Goal: Information Seeking & Learning: Obtain resource

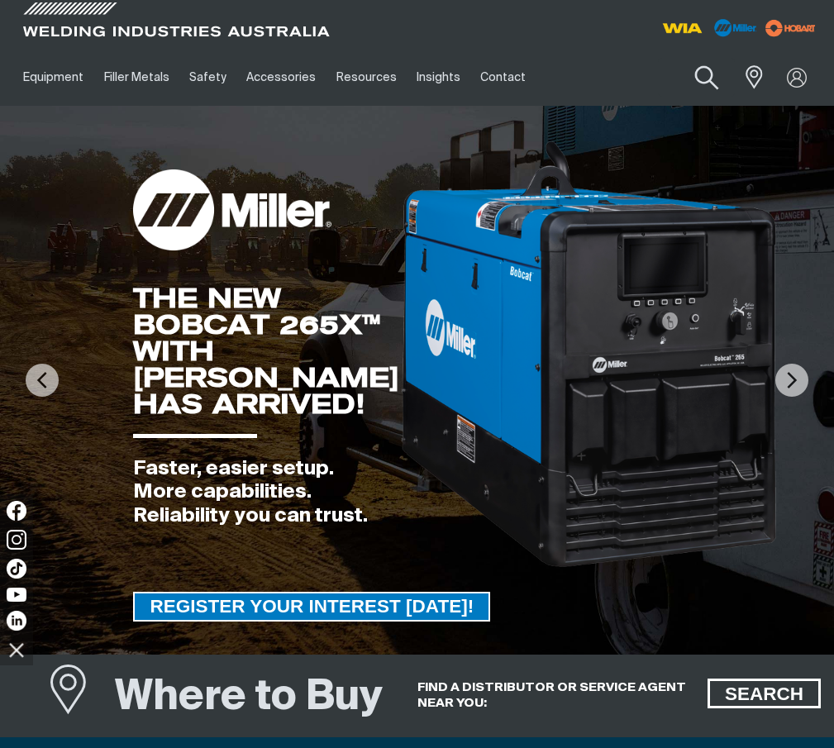
click at [712, 79] on button "Search products" at bounding box center [707, 78] width 67 height 47
click at [534, 78] on input "Search" at bounding box center [606, 77] width 255 height 37
paste input "AE71CM12"
type input "AE71CM12"
click at [679, 58] on button "Search products" at bounding box center [707, 77] width 56 height 39
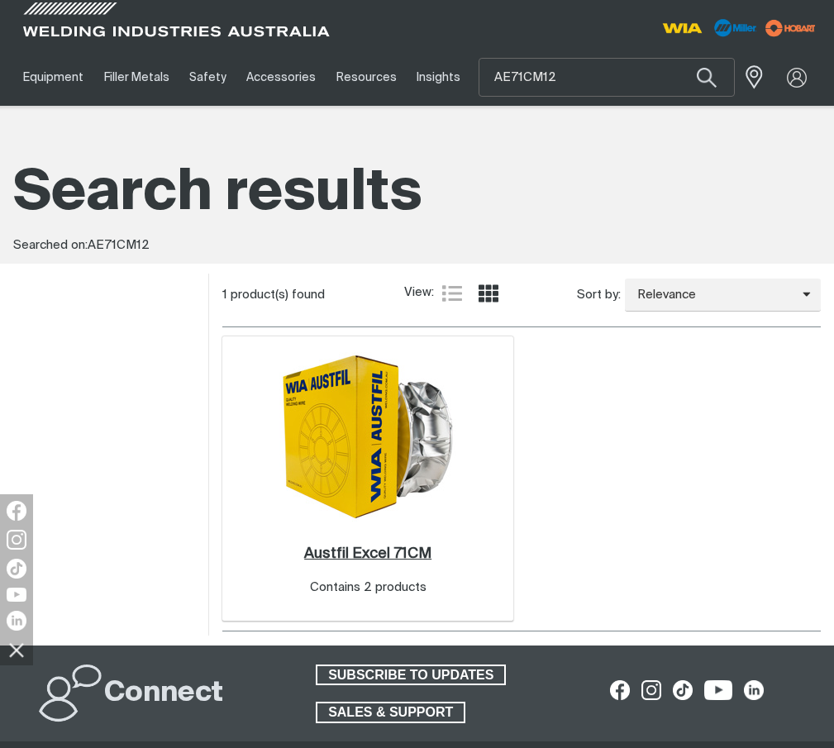
click at [416, 552] on h2 "Austfil Excel 71CM ." at bounding box center [367, 553] width 127 height 15
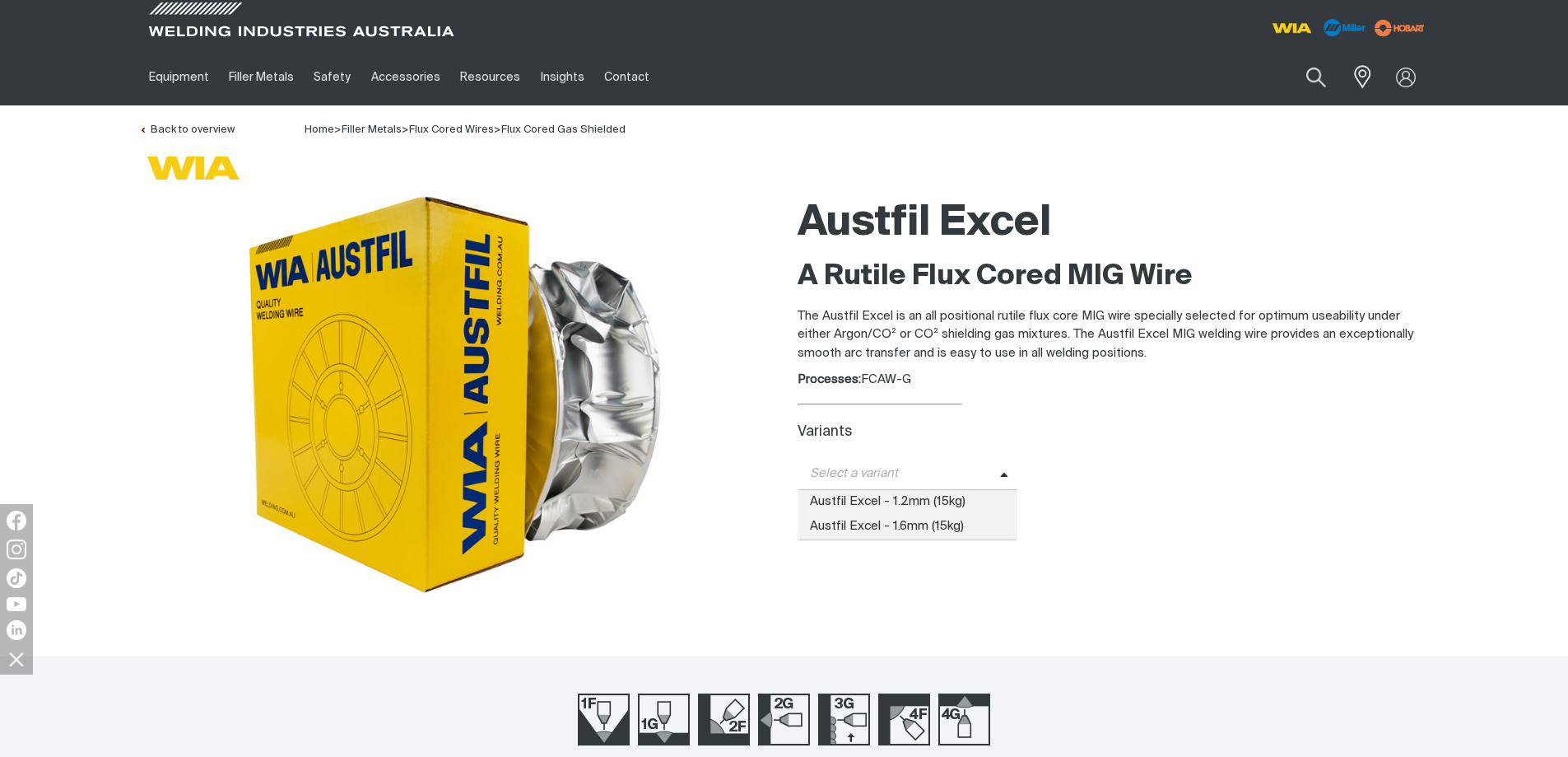
click at [830, 473] on span "Select a variant" at bounding box center [899, 473] width 202 height 19
click at [830, 506] on span "Austfil Excel - 1.2mm (15kg)" at bounding box center [909, 502] width 221 height 25
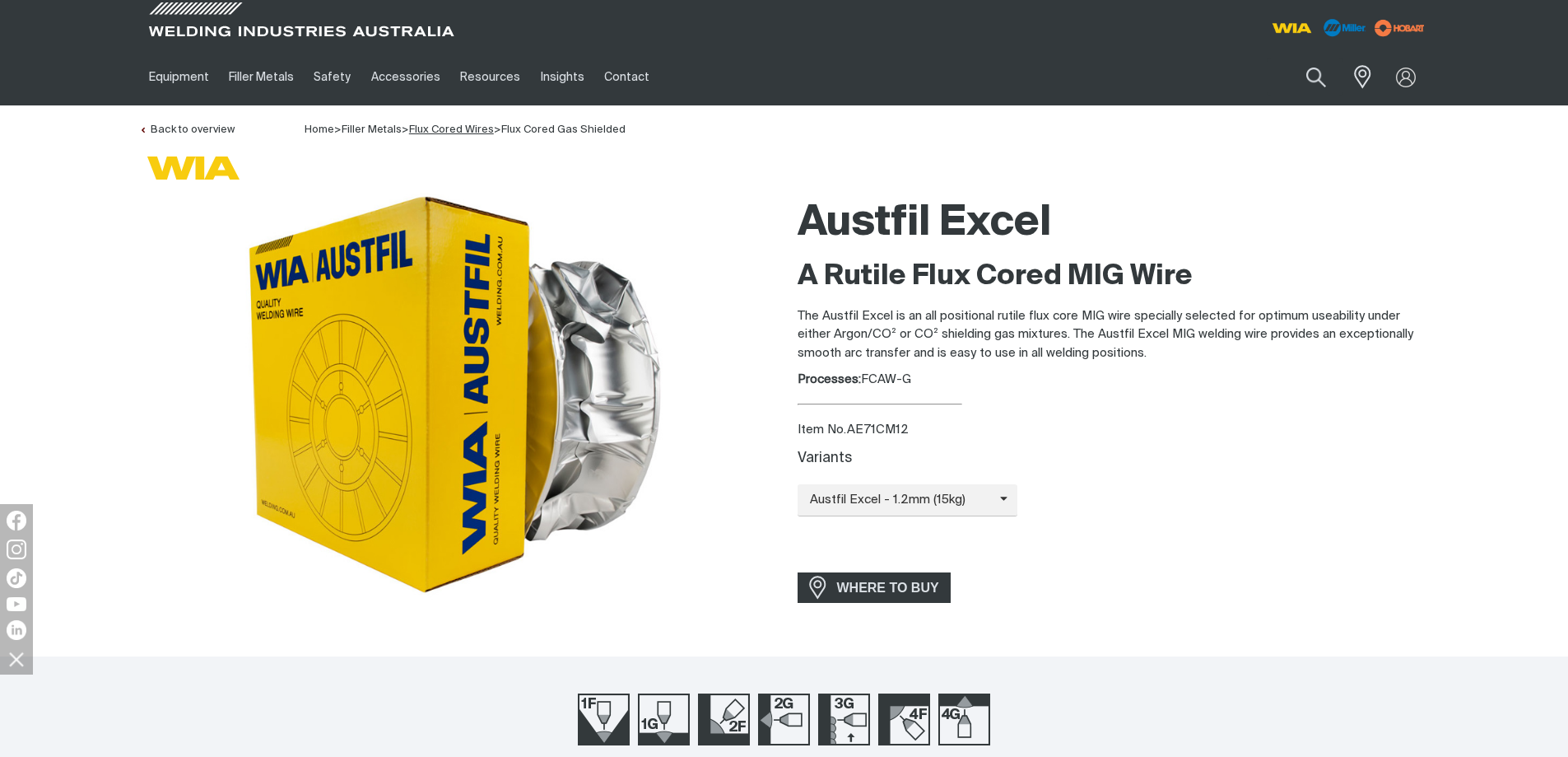
click at [479, 126] on link "Flux Cored Wires" at bounding box center [451, 129] width 85 height 11
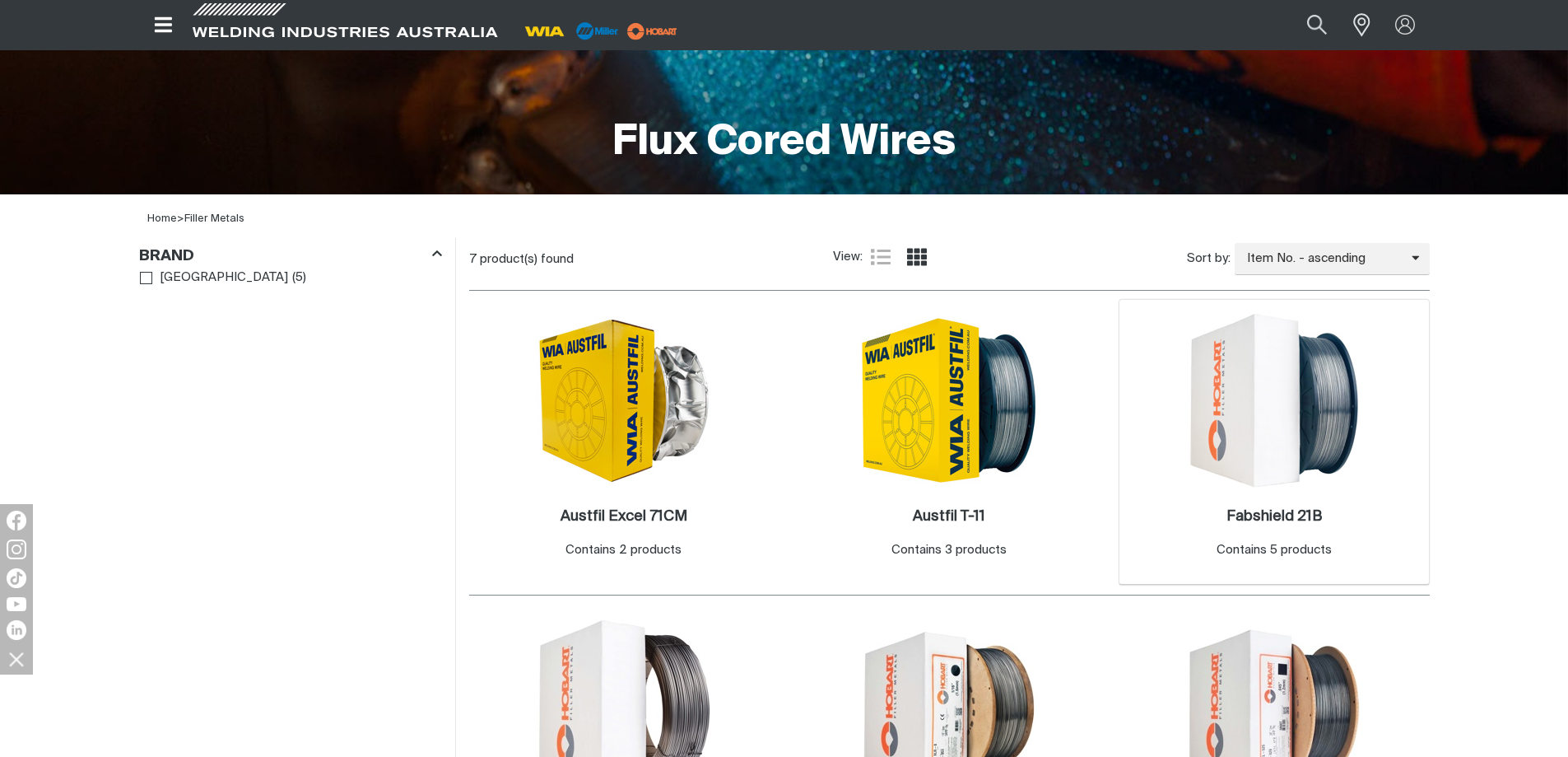
scroll to position [330, 0]
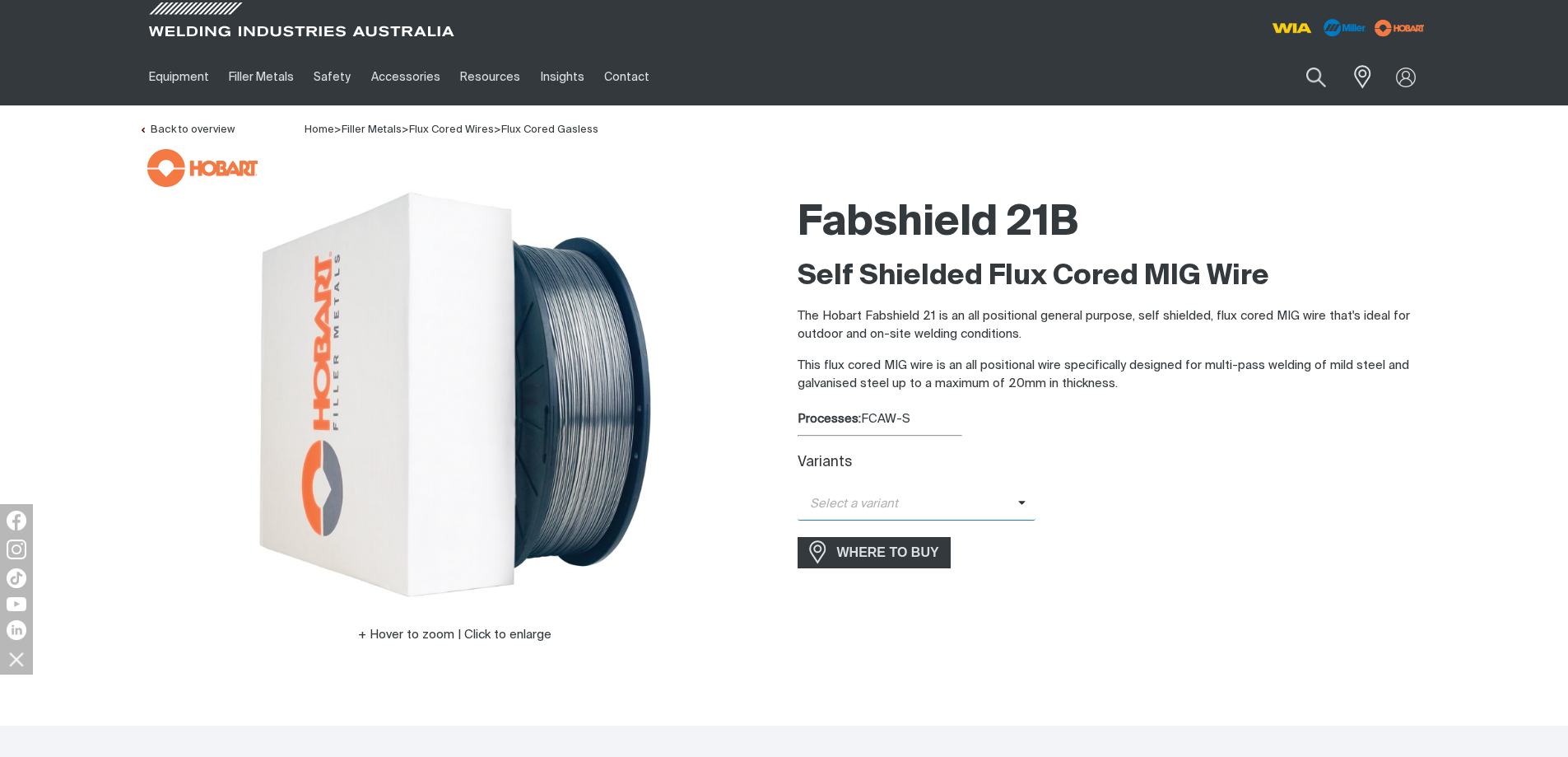
click at [946, 508] on span "Select a variant" at bounding box center [909, 504] width 221 height 19
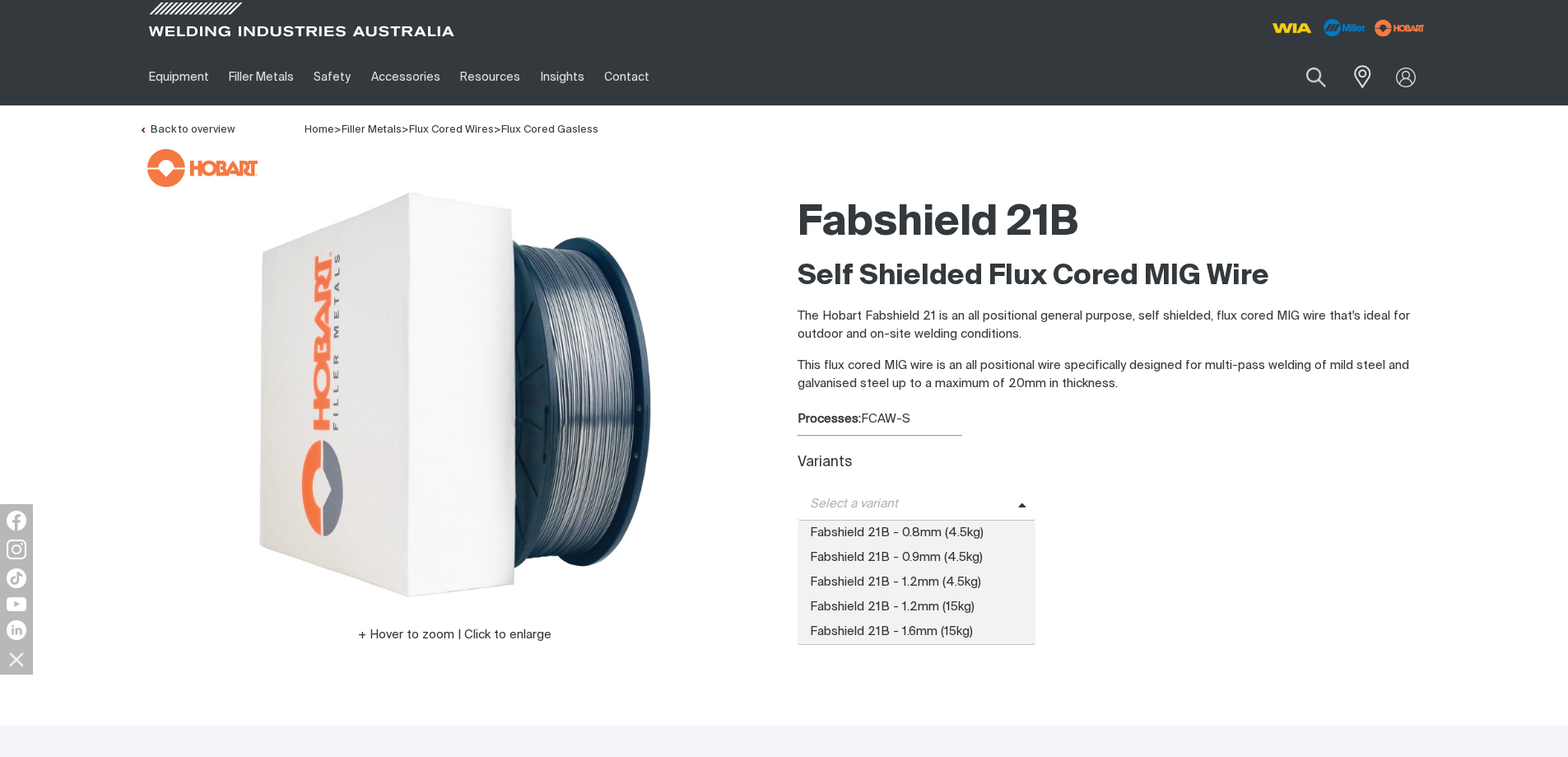
click at [999, 507] on span "Select a variant" at bounding box center [909, 504] width 221 height 19
click at [958, 582] on span "Fabshield 21B - 1.2mm (4.5kg)" at bounding box center [917, 582] width 239 height 25
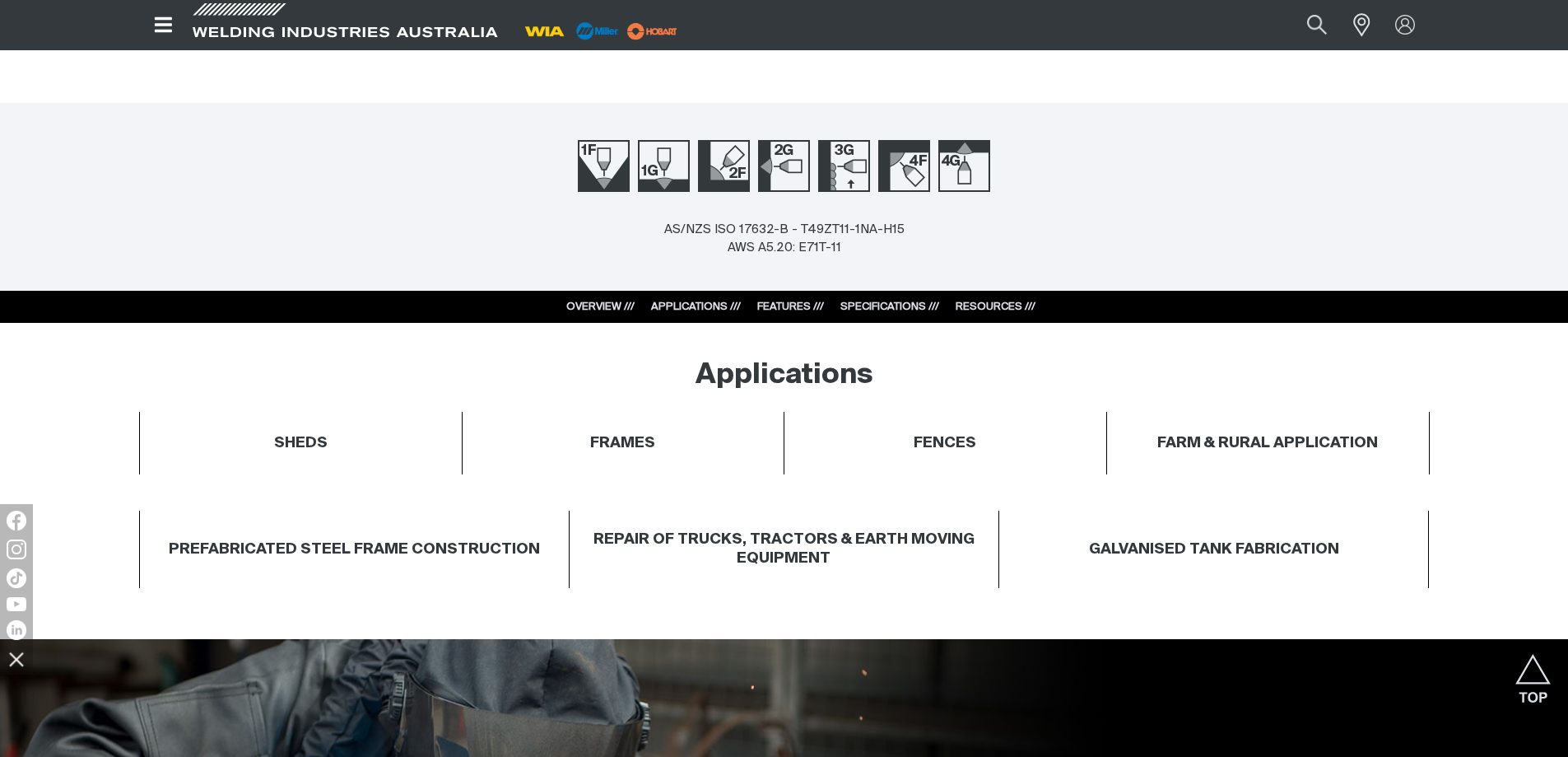
scroll to position [494, 0]
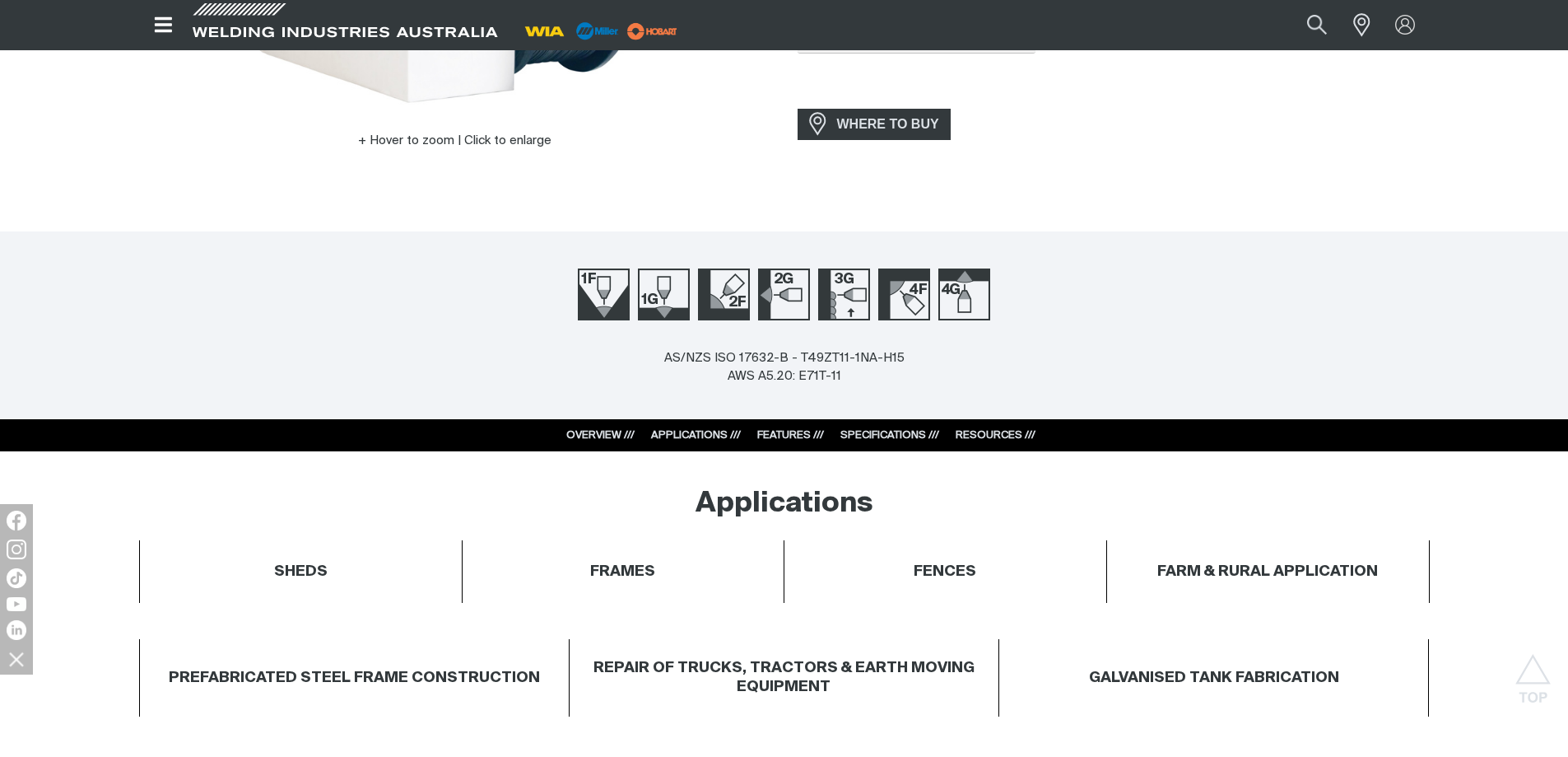
click at [892, 427] on div "SPECIFICATIONS ///" at bounding box center [890, 435] width 99 height 17
click at [896, 430] on link "SPECIFICATIONS ///" at bounding box center [890, 434] width 99 height 11
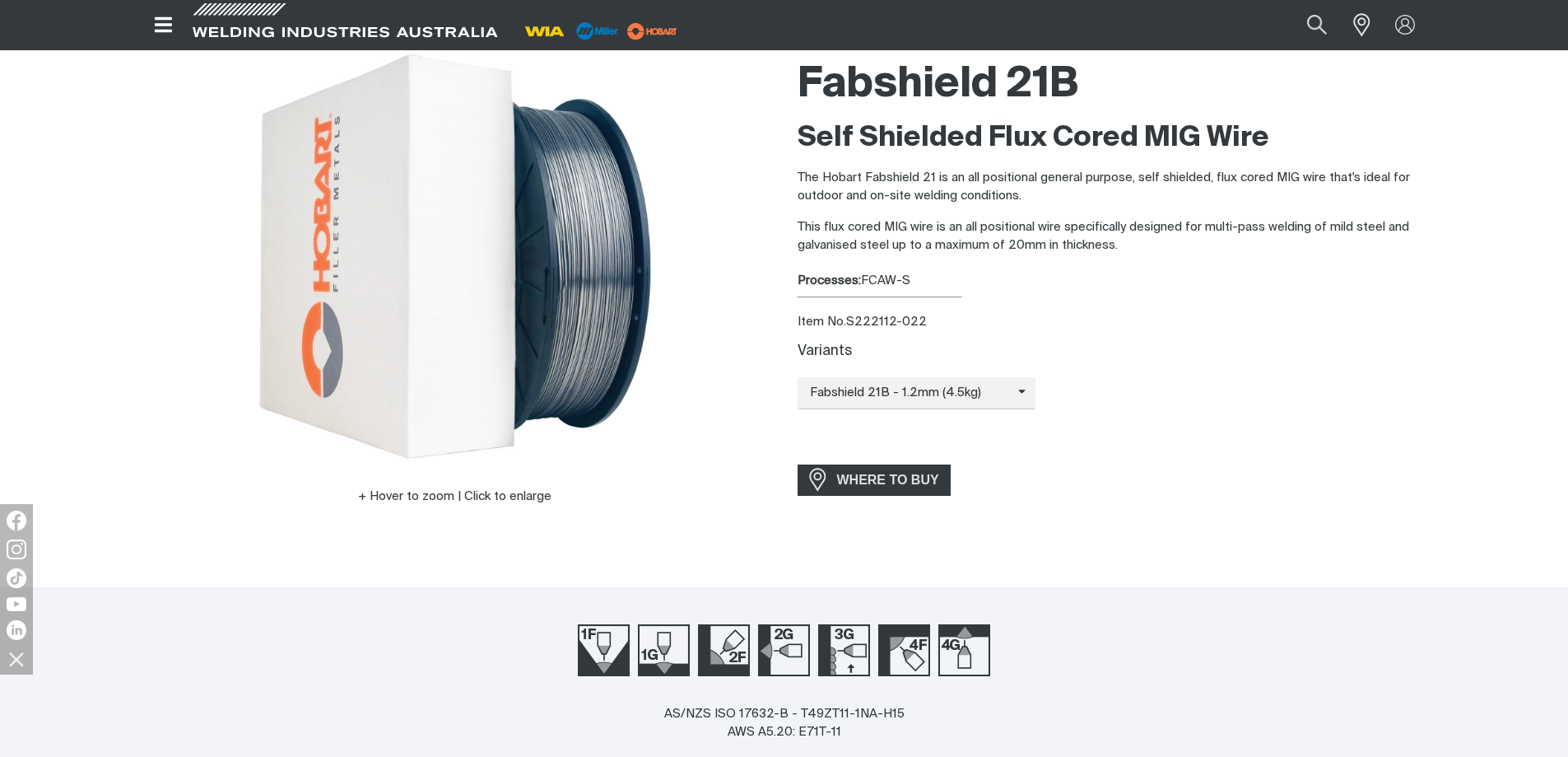
scroll to position [0, 0]
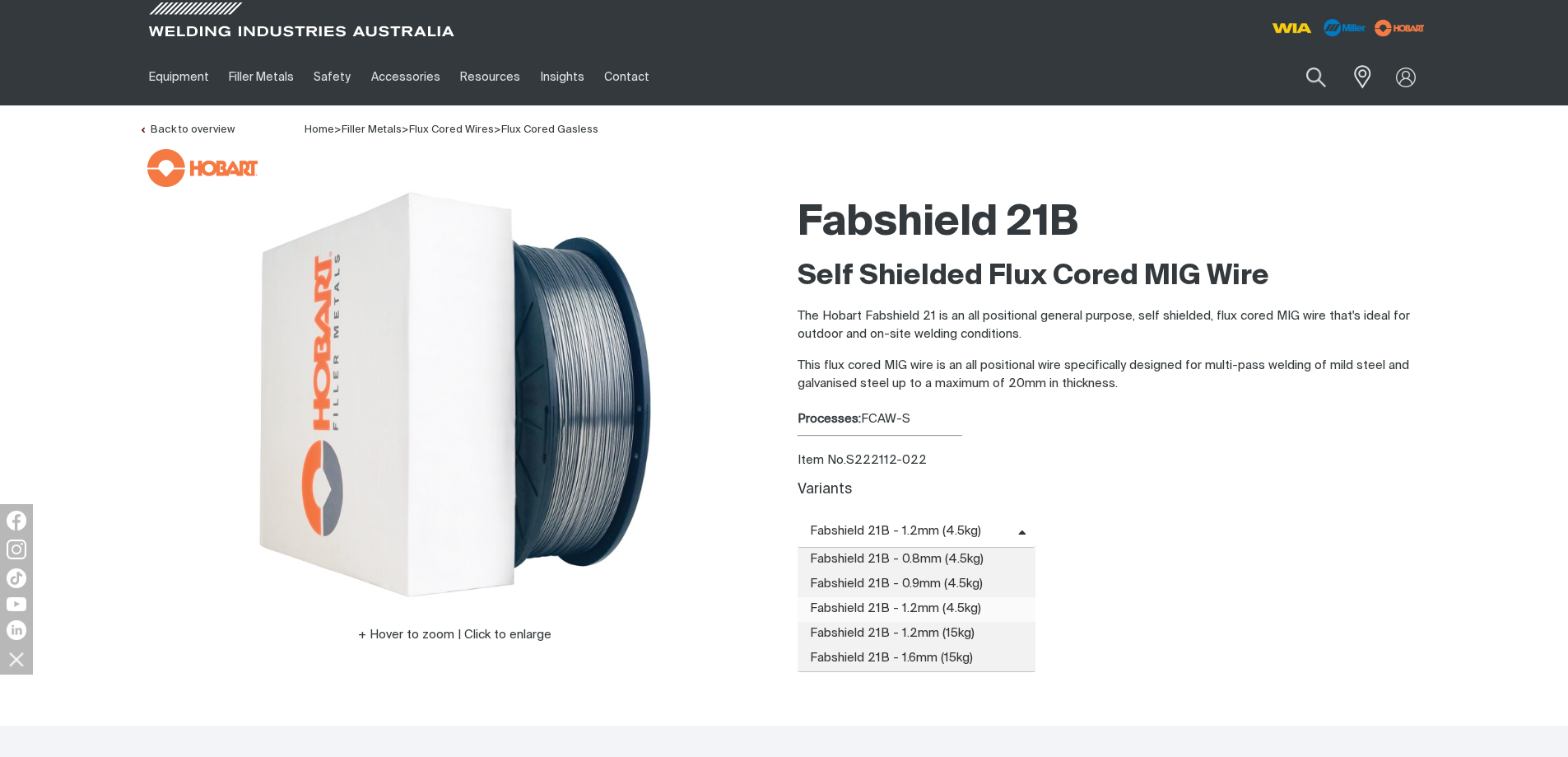
click at [986, 538] on span "Fabshield 21B - 1.2mm (4.5kg)" at bounding box center [909, 531] width 221 height 19
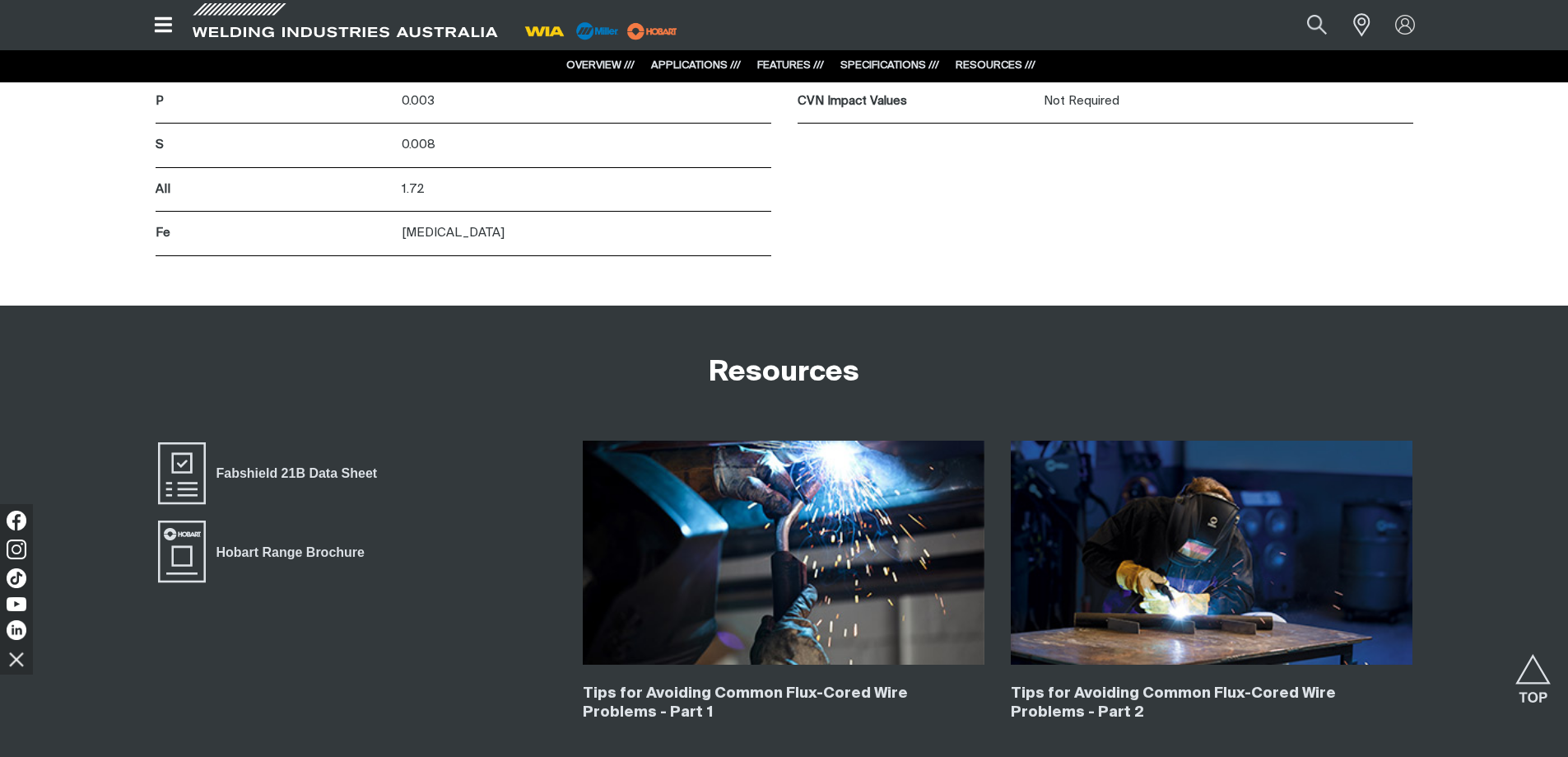
scroll to position [3376, 0]
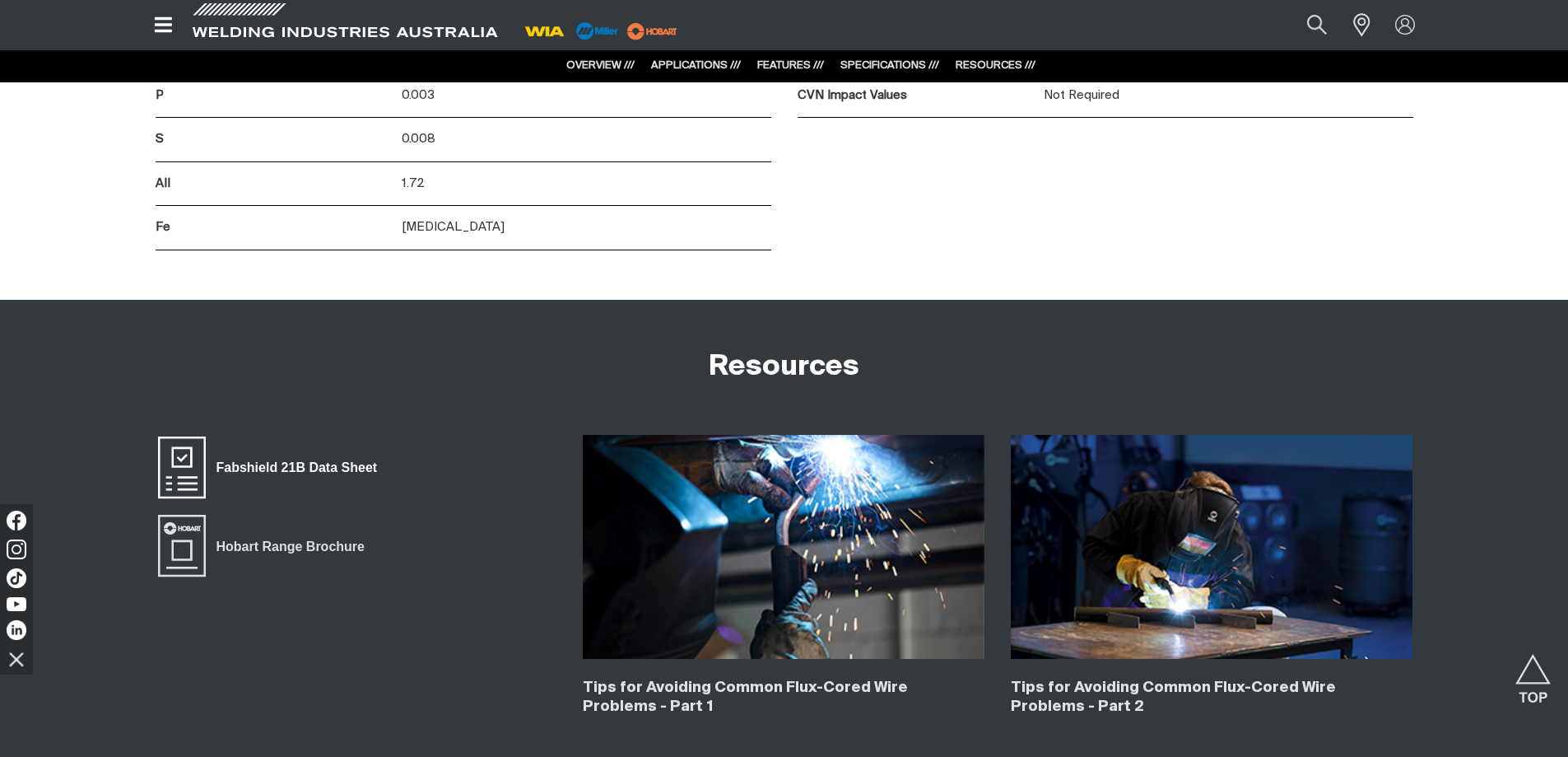
click at [287, 481] on link "Fabshield 21B Data Sheet" at bounding box center [271, 467] width 232 height 66
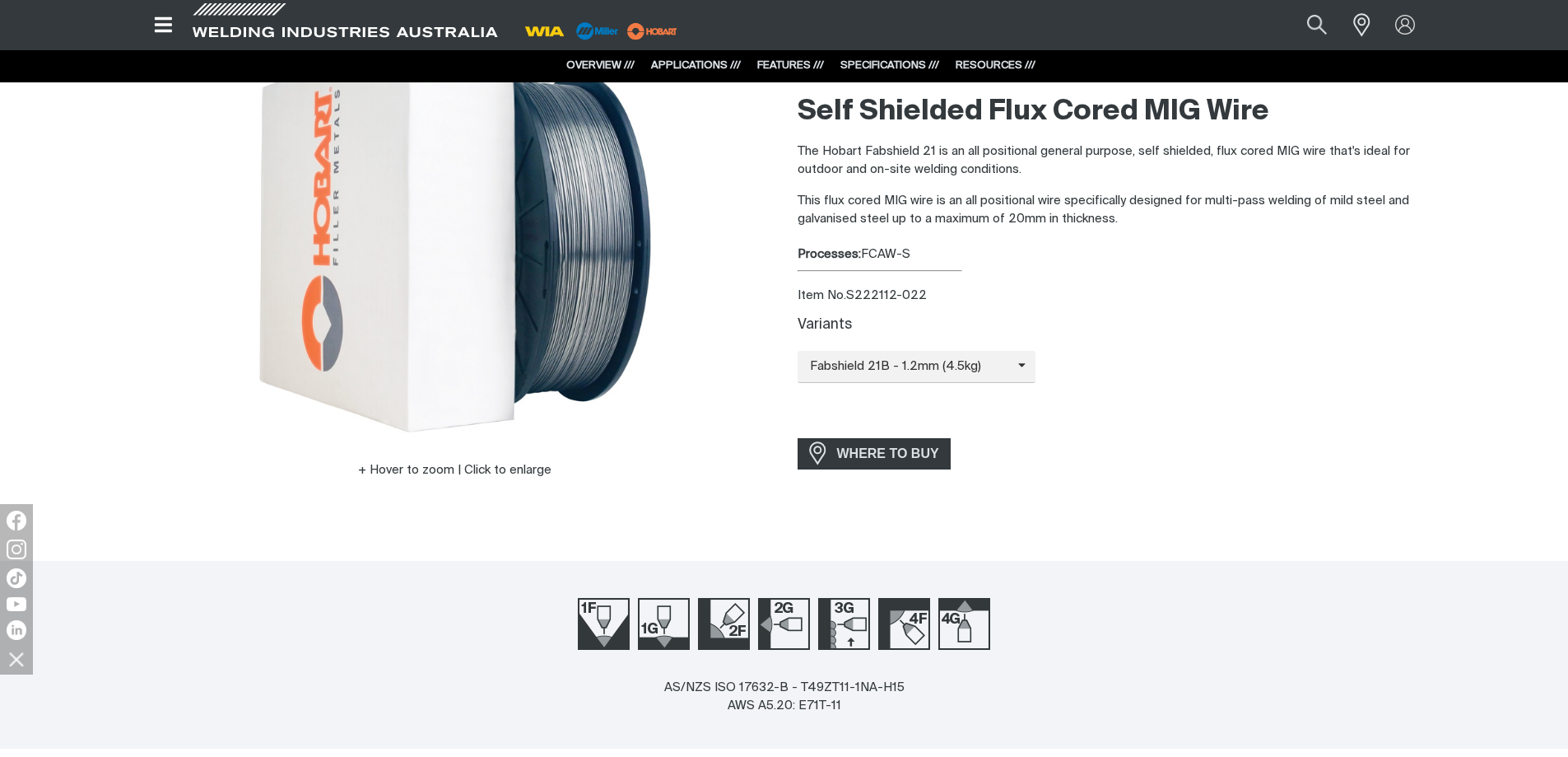
scroll to position [0, 0]
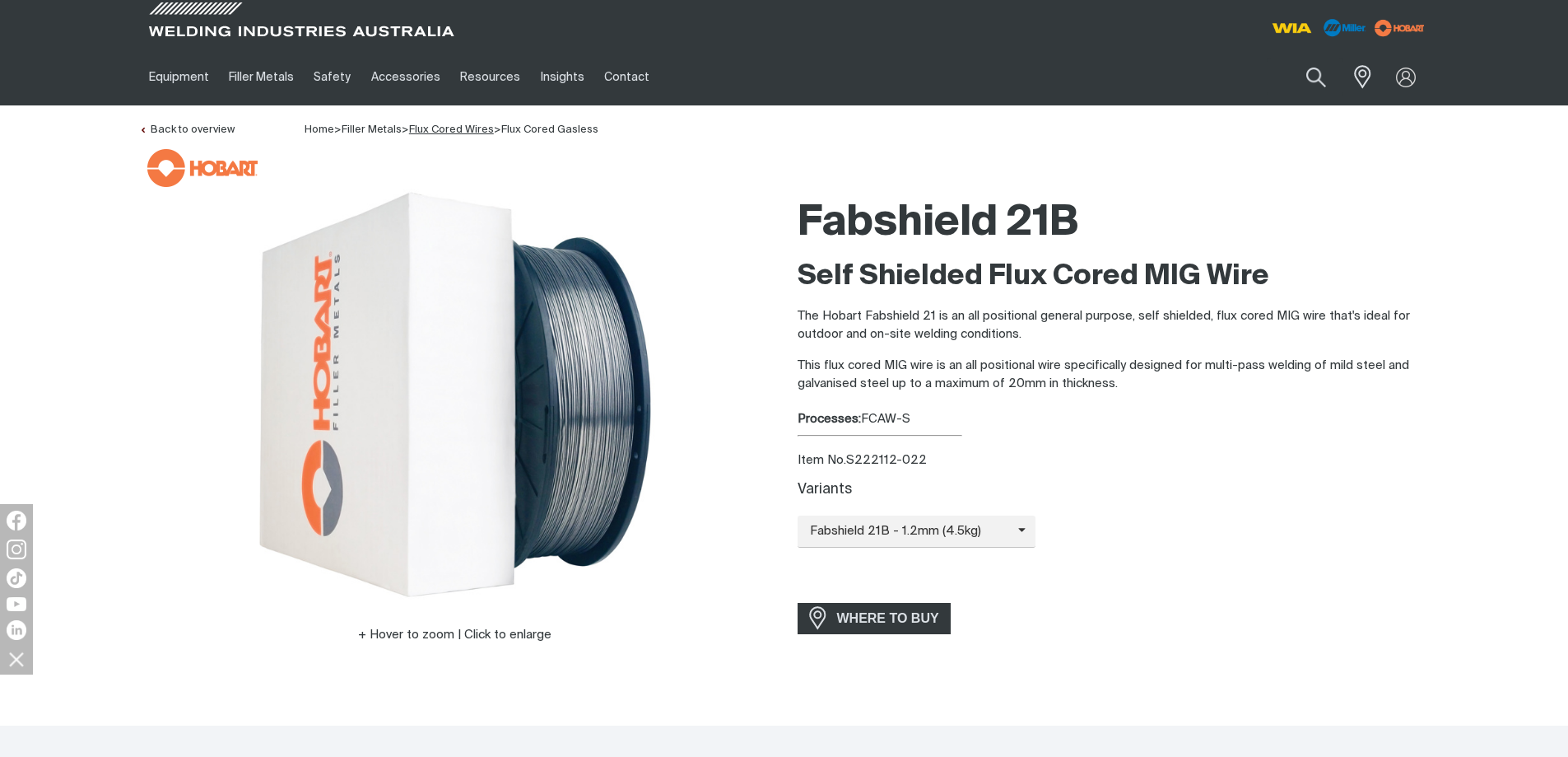
click at [476, 126] on link "Flux Cored Wires" at bounding box center [451, 129] width 85 height 11
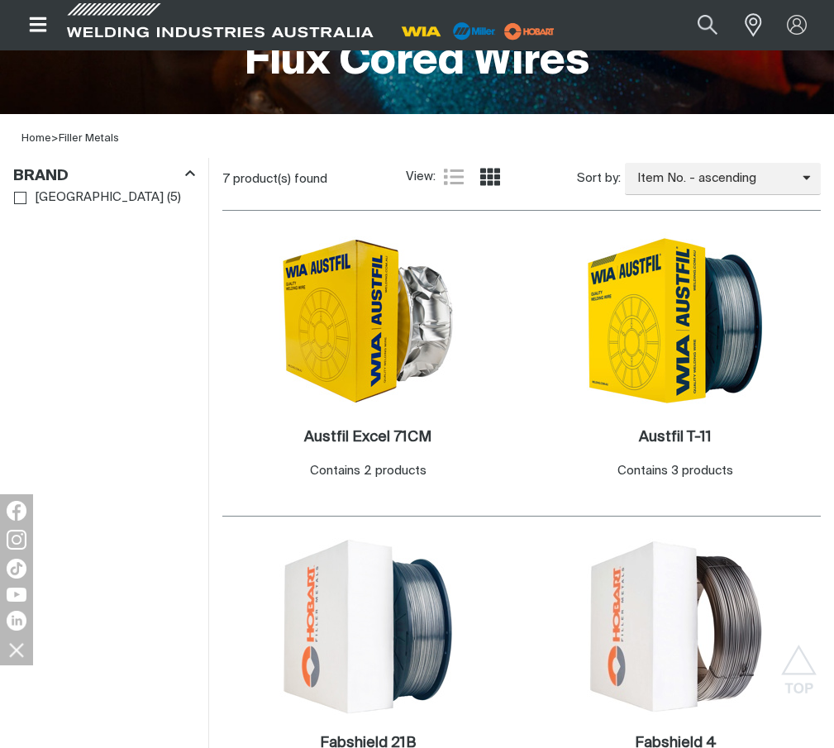
scroll to position [83, 0]
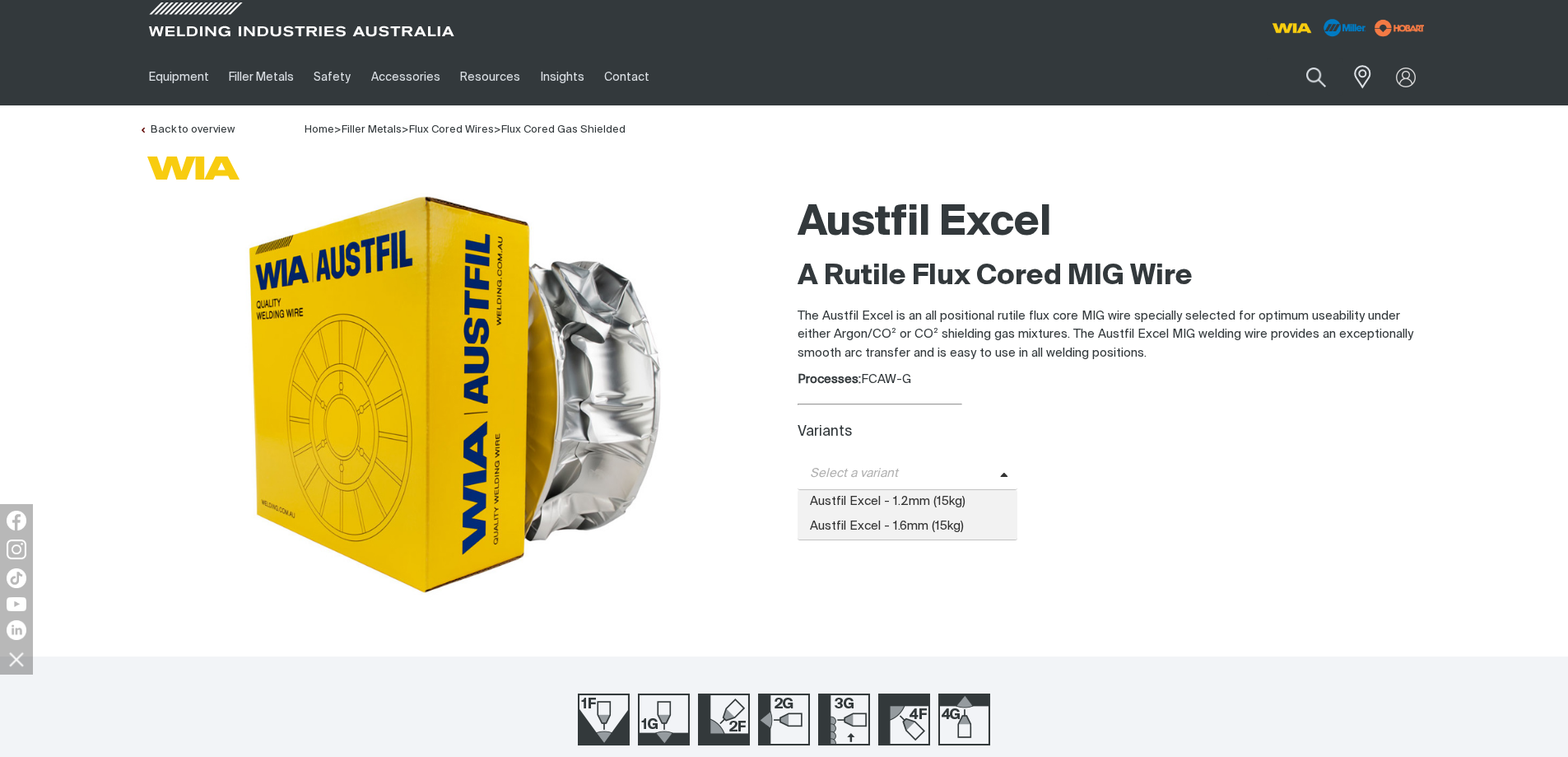
click at [923, 462] on span "Select a variant" at bounding box center [909, 474] width 221 height 32
click at [929, 498] on span "Austfil Excel - 1.2mm (15kg)" at bounding box center [909, 502] width 221 height 25
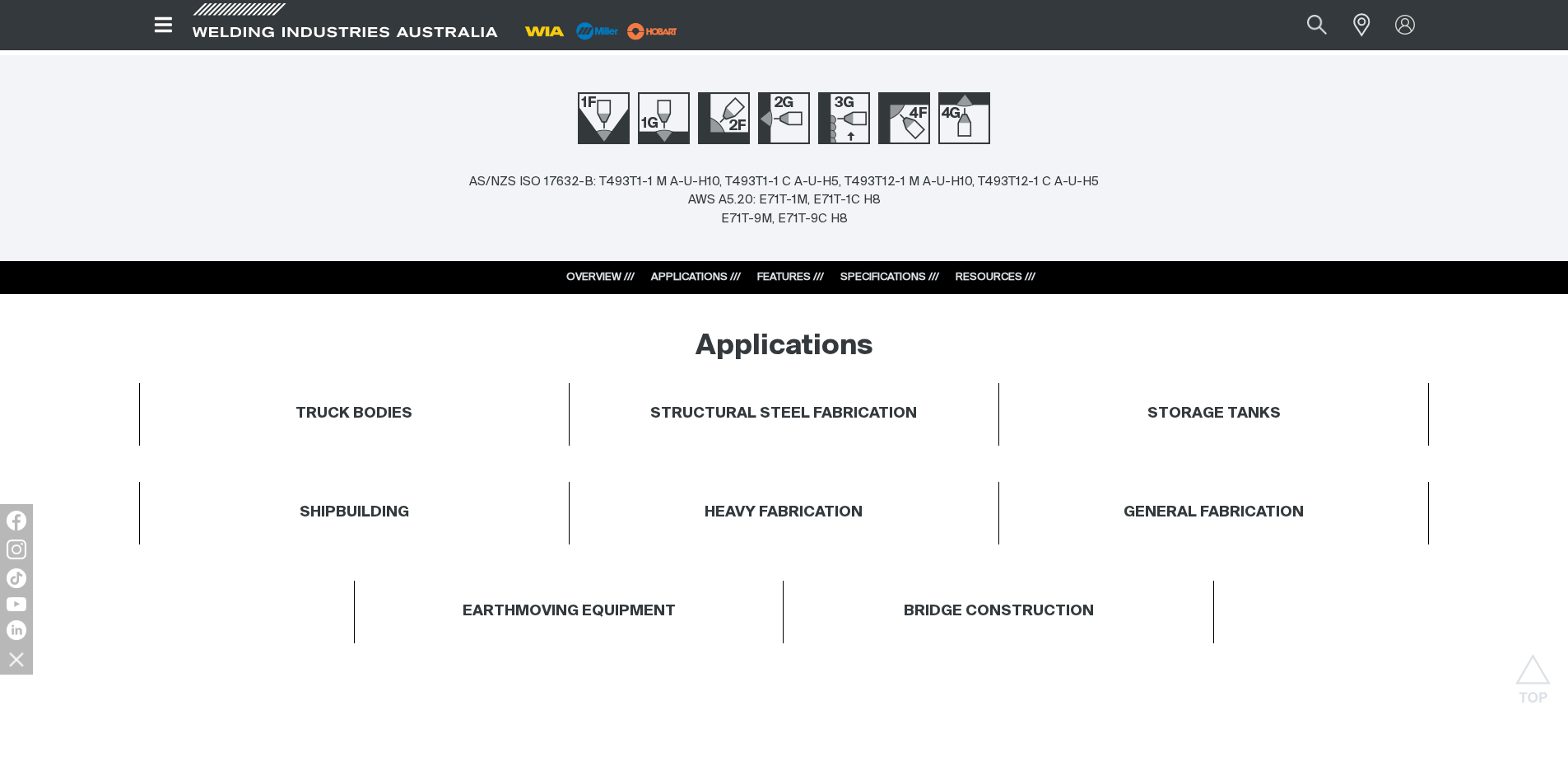
scroll to position [658, 0]
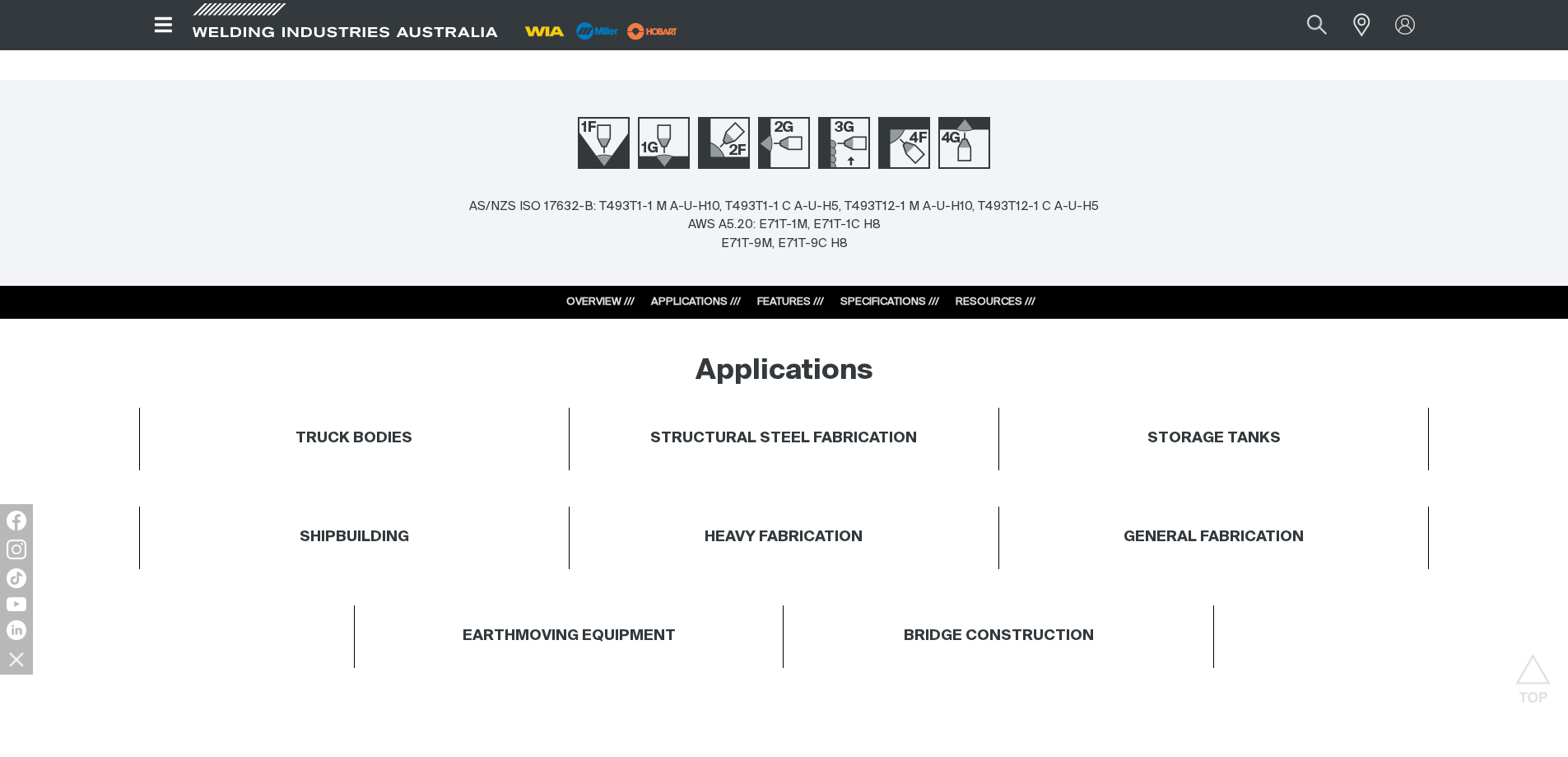
click at [884, 306] on link "SPECIFICATIONS ///" at bounding box center [890, 302] width 99 height 11
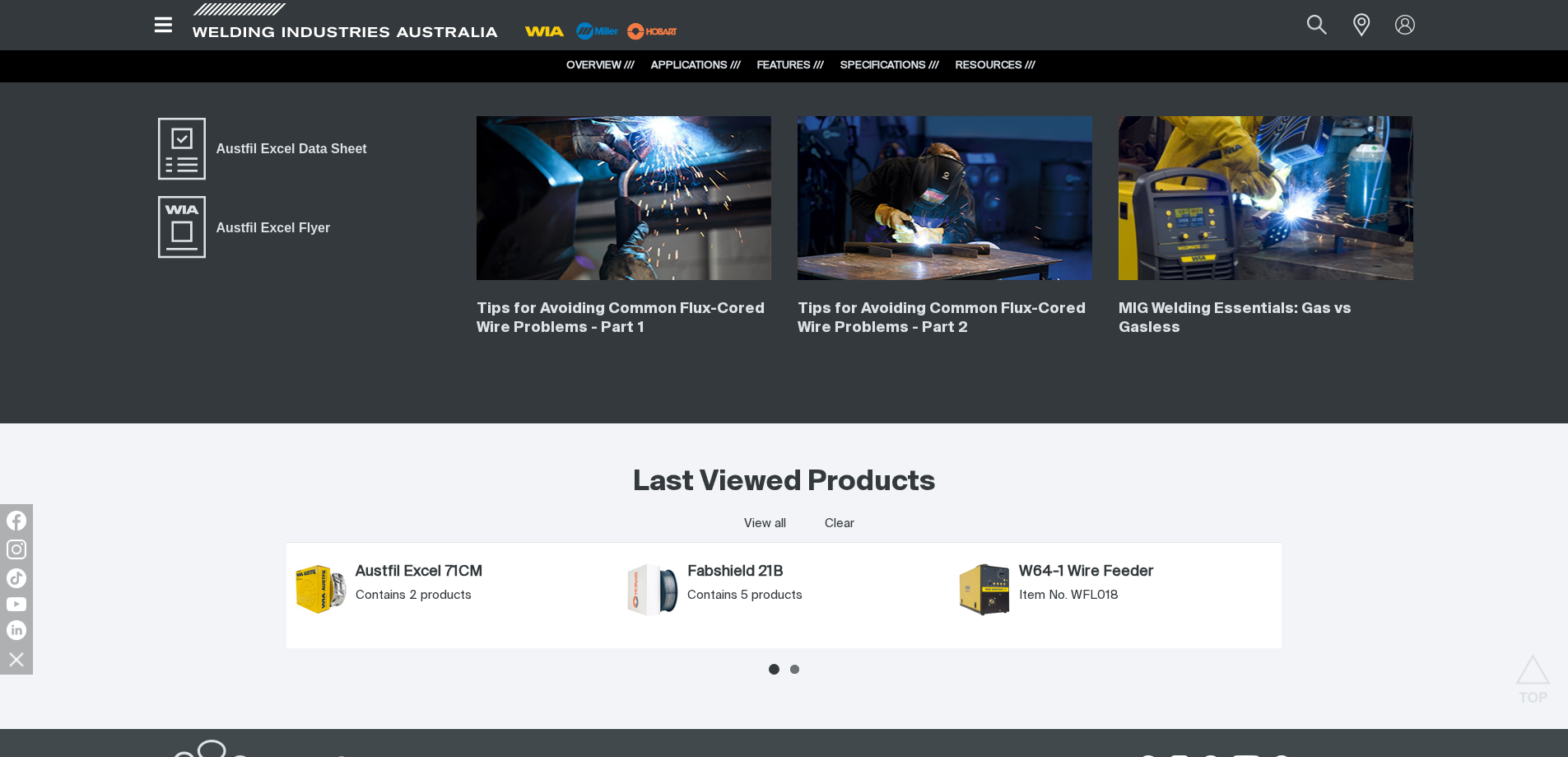
scroll to position [3961, 0]
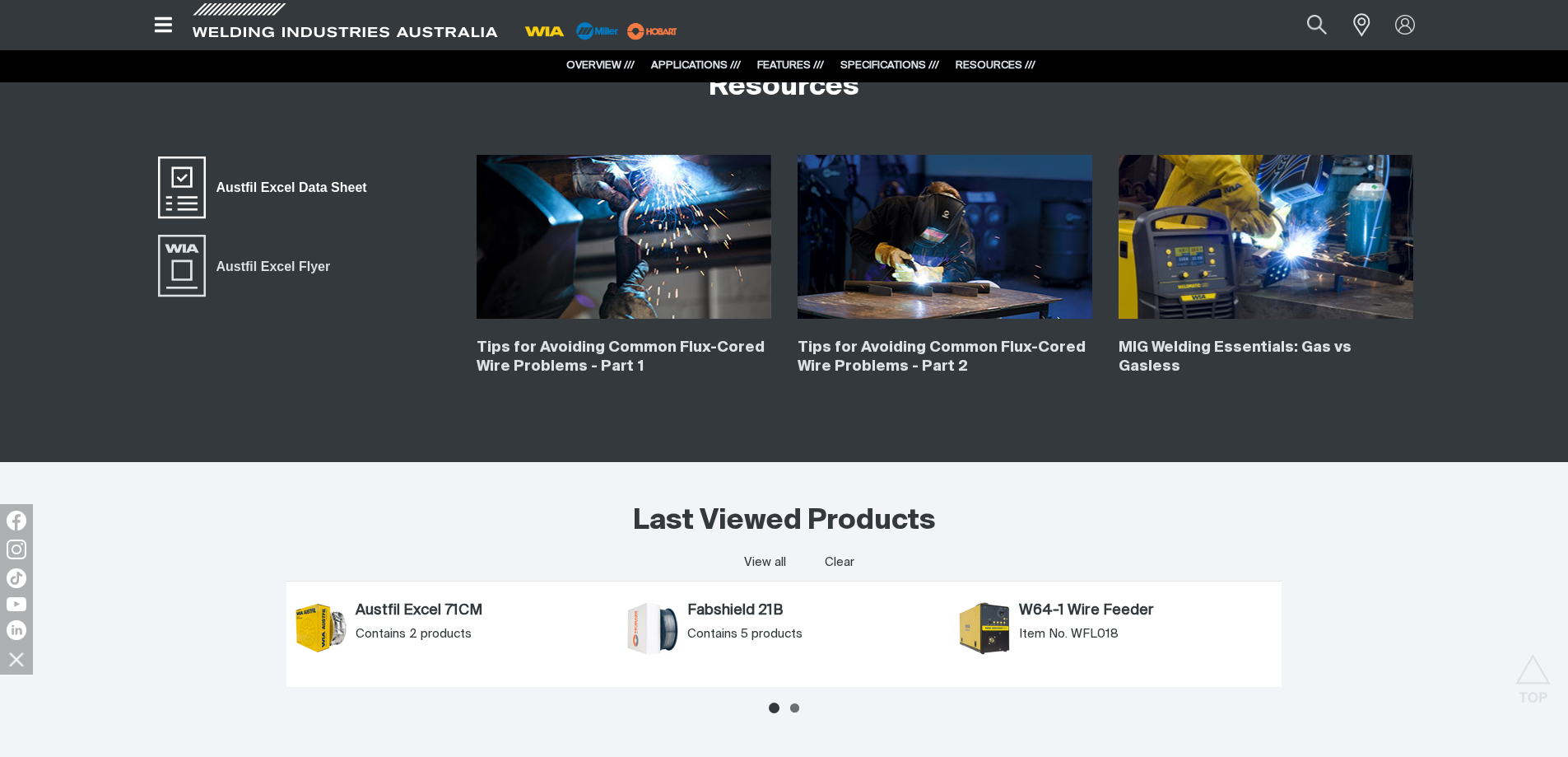
click at [338, 189] on span "Austfil Excel Data Sheet" at bounding box center [292, 187] width 172 height 21
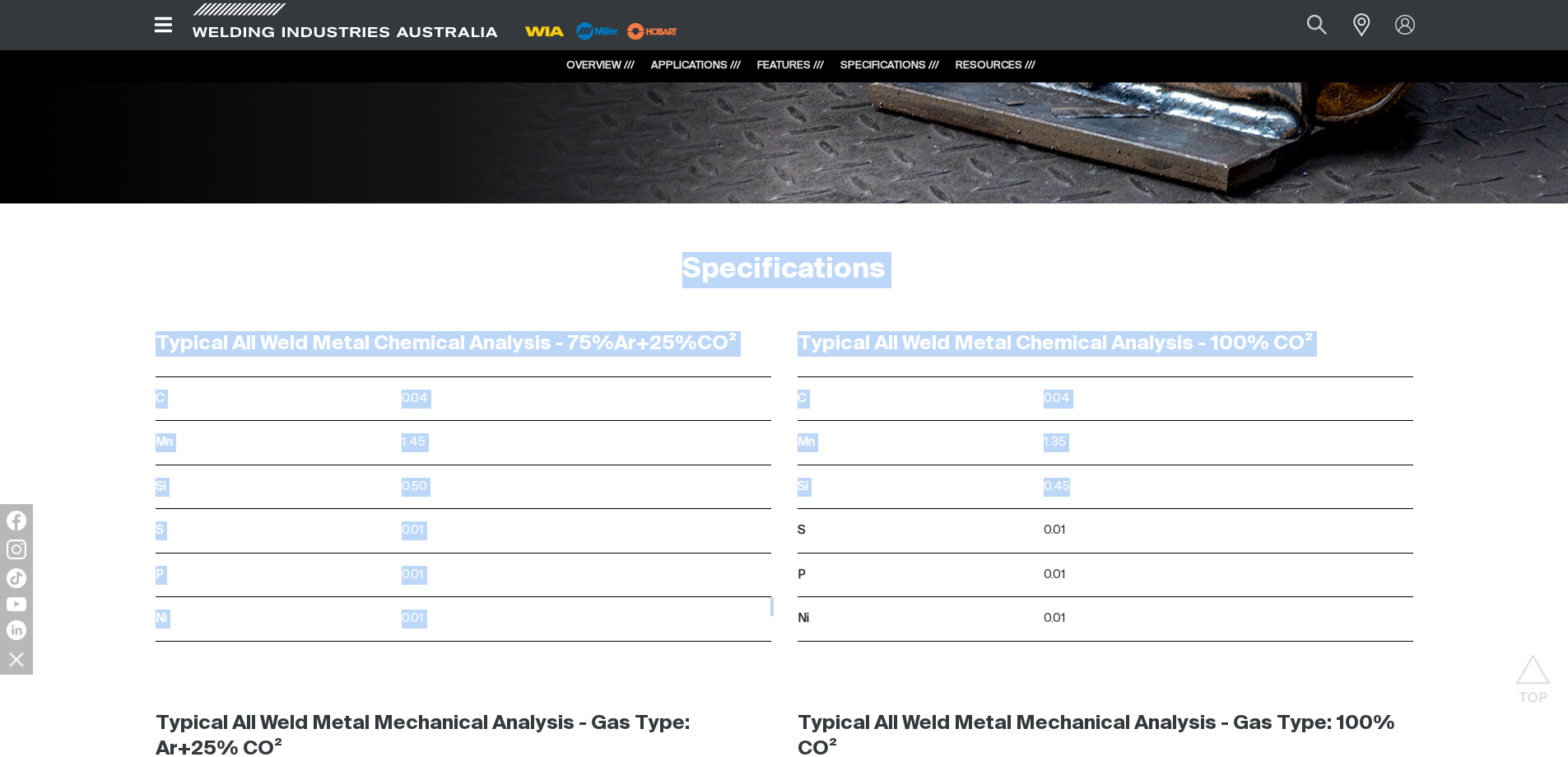
scroll to position [2952, 0]
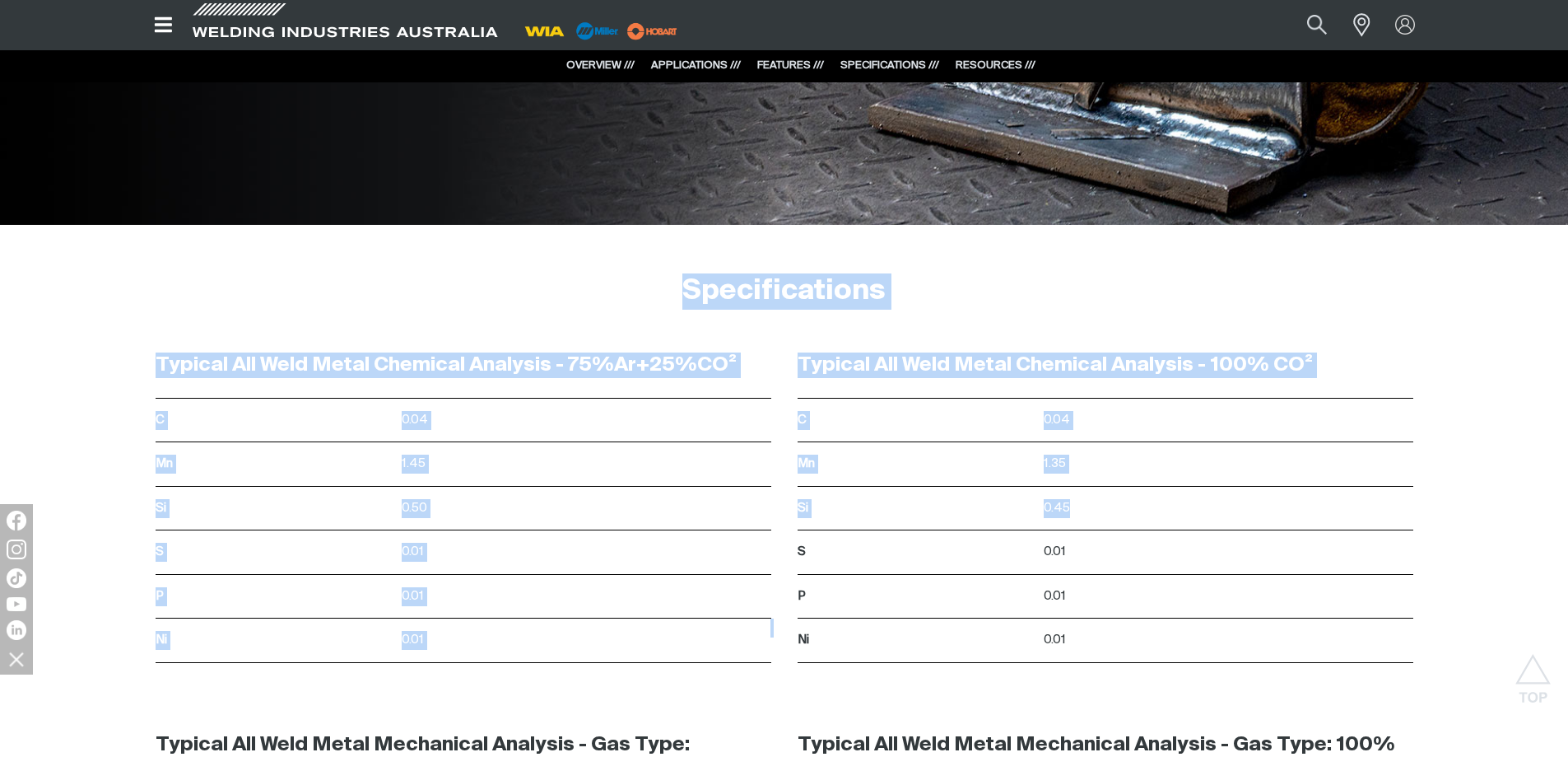
drag, startPoint x: 1567, startPoint y: 507, endPoint x: 1580, endPoint y: 18, distance: 489.2
